Goal: Information Seeking & Learning: Learn about a topic

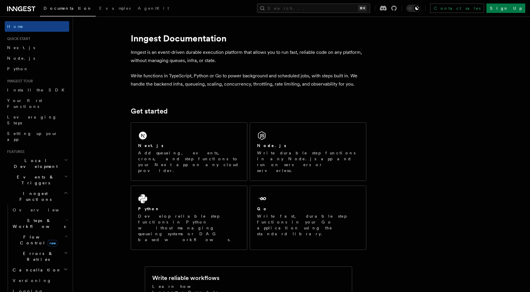
click at [53, 232] on h2 "Flow Control new" at bounding box center [39, 240] width 59 height 16
click at [47, 259] on link "[PERSON_NAME] new" at bounding box center [42, 265] width 53 height 12
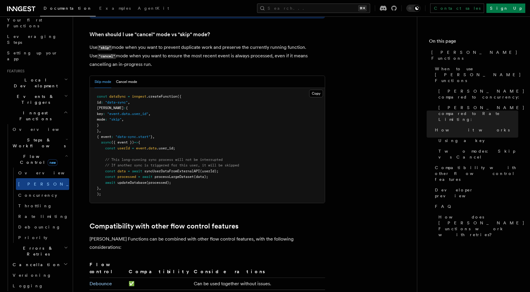
scroll to position [81, 0]
click at [13, 291] on h2 "Realtime new" at bounding box center [37, 296] width 64 height 11
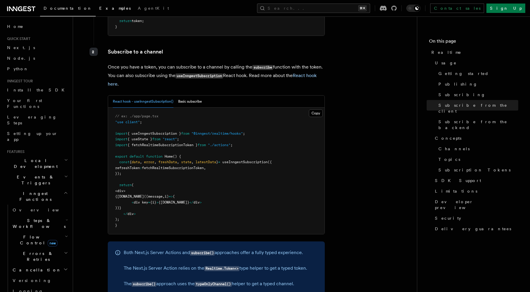
click at [99, 9] on span "Examples" at bounding box center [114, 8] width 31 height 5
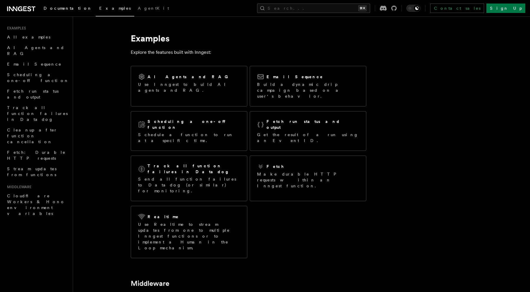
click at [66, 11] on link "Documentation" at bounding box center [68, 9] width 56 height 14
